Goal: Task Accomplishment & Management: Complete application form

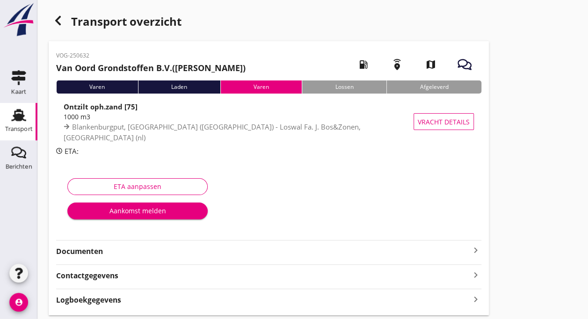
click at [141, 207] on div "Aankomst melden" at bounding box center [137, 211] width 125 height 10
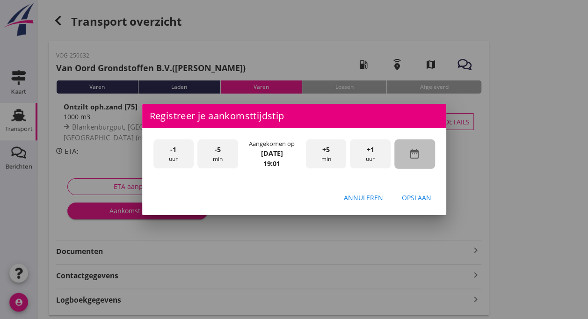
click at [411, 153] on icon "date_range" at bounding box center [414, 153] width 11 height 11
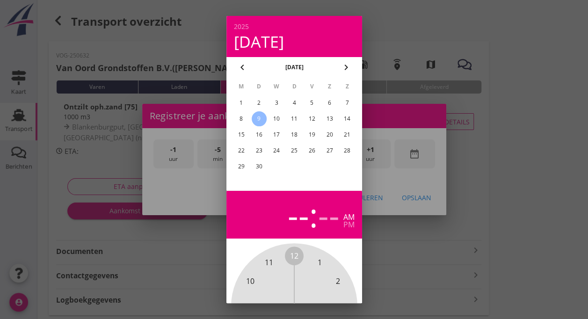
click at [275, 117] on div "10" at bounding box center [276, 118] width 15 height 15
click at [523, 154] on div at bounding box center [294, 159] width 588 height 319
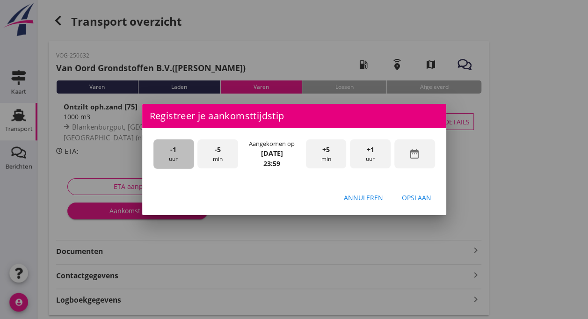
click at [172, 158] on div "-1 uur" at bounding box center [173, 153] width 41 height 29
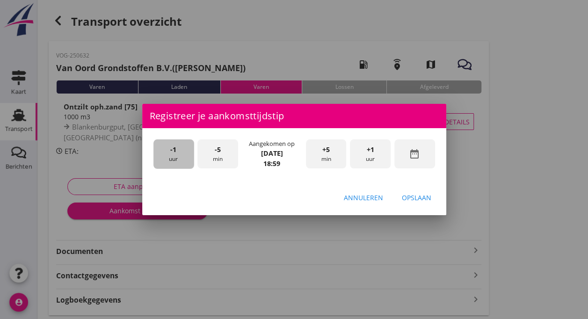
click at [172, 157] on div "-1 uur" at bounding box center [173, 153] width 41 height 29
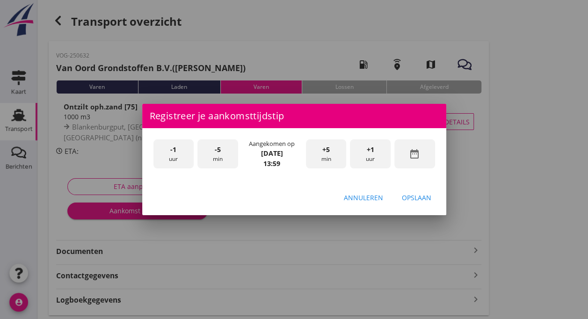
click at [172, 157] on div "-1 uur" at bounding box center [173, 153] width 41 height 29
click at [216, 148] on span "-5" at bounding box center [218, 150] width 6 height 10
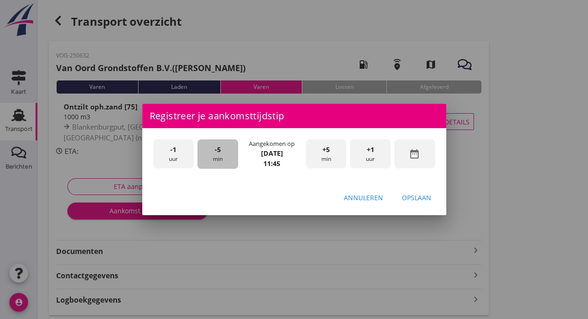
click at [216, 148] on span "-5" at bounding box center [218, 150] width 6 height 10
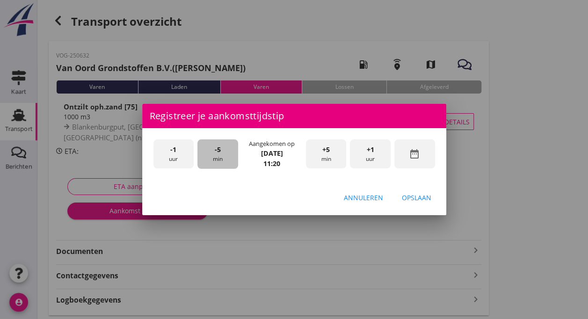
click at [216, 148] on span "-5" at bounding box center [218, 150] width 6 height 10
click at [401, 197] on button "Opslaan" at bounding box center [416, 197] width 44 height 17
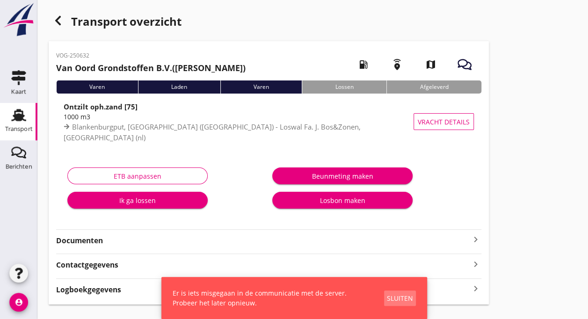
click at [395, 294] on div "Sluiten" at bounding box center [400, 298] width 26 height 10
